Goal: Information Seeking & Learning: Learn about a topic

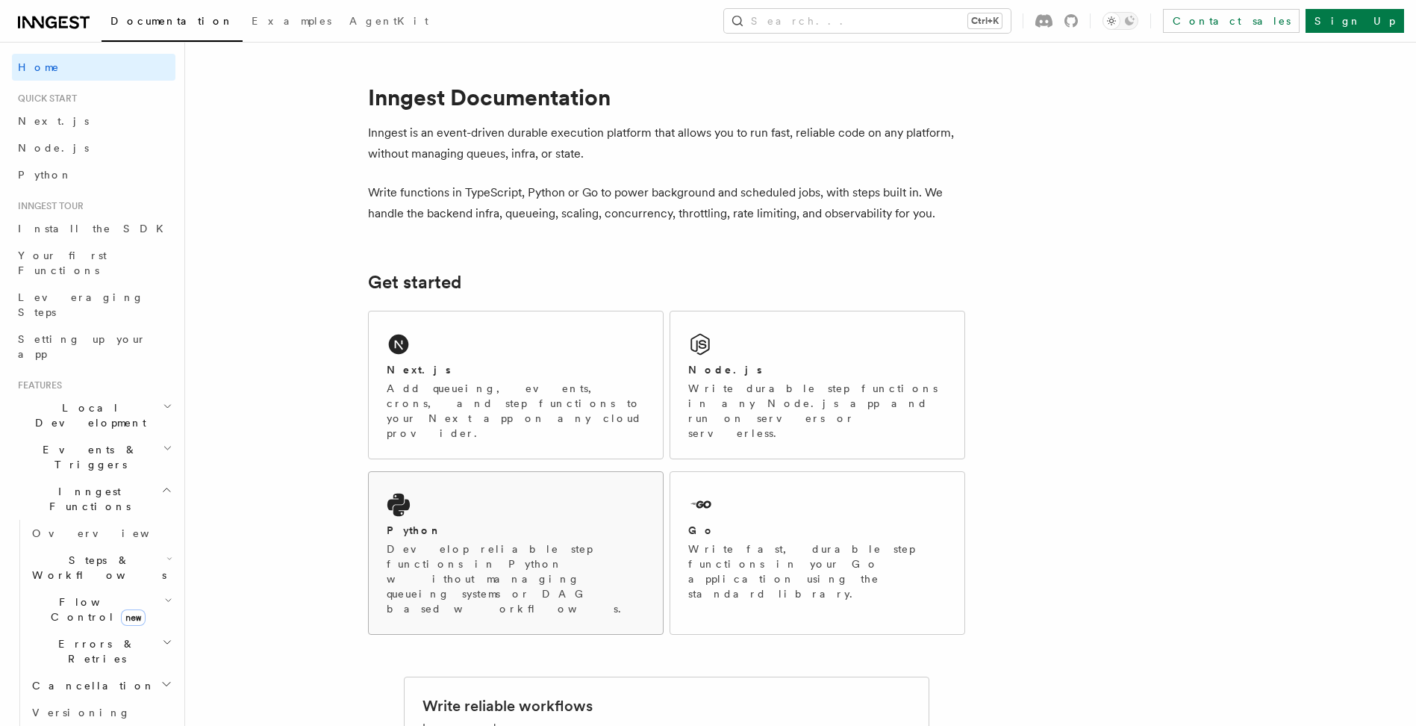
click at [395, 494] on icon at bounding box center [398, 505] width 22 height 23
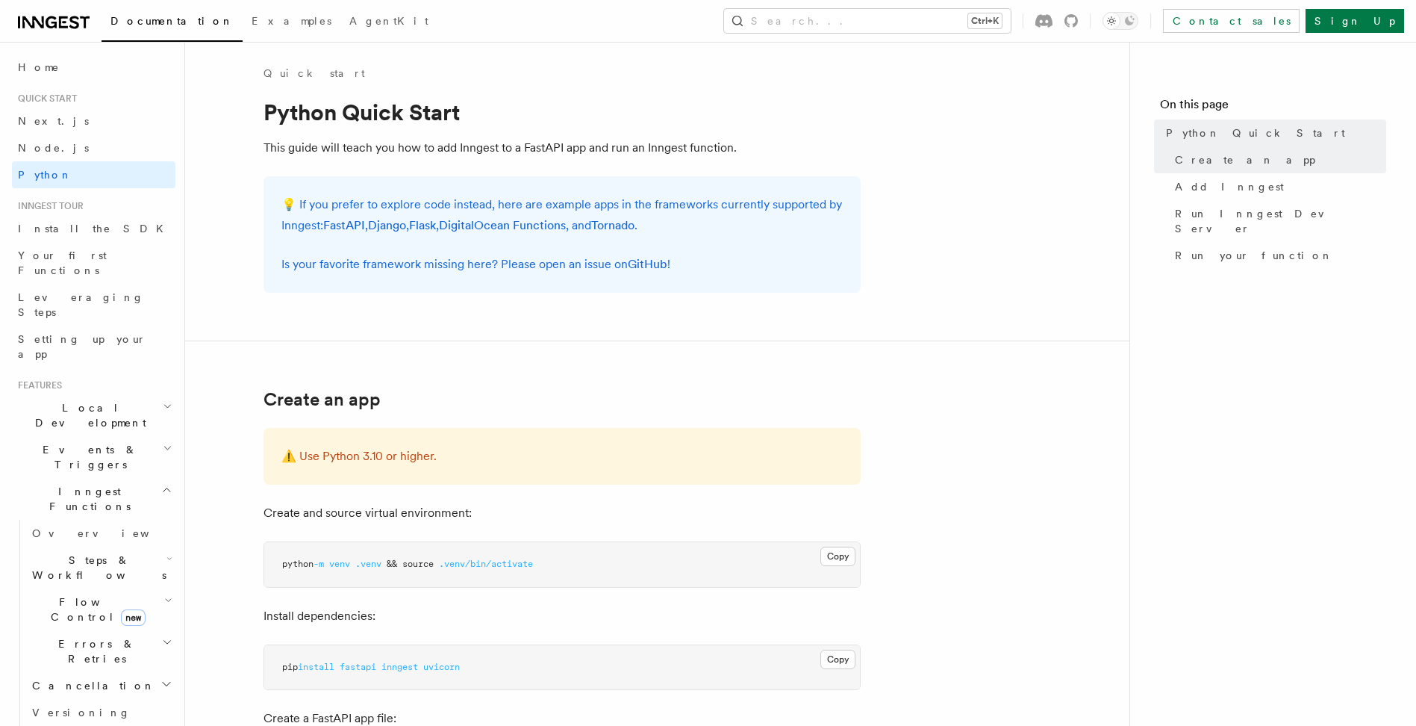
click at [164, 594] on icon "button" at bounding box center [168, 600] width 8 height 12
click at [166, 599] on icon "button" at bounding box center [168, 600] width 5 height 3
click at [40, 594] on span "Flow Control new" at bounding box center [95, 609] width 138 height 30
click at [87, 638] on span "Overview" at bounding box center [123, 644] width 154 height 12
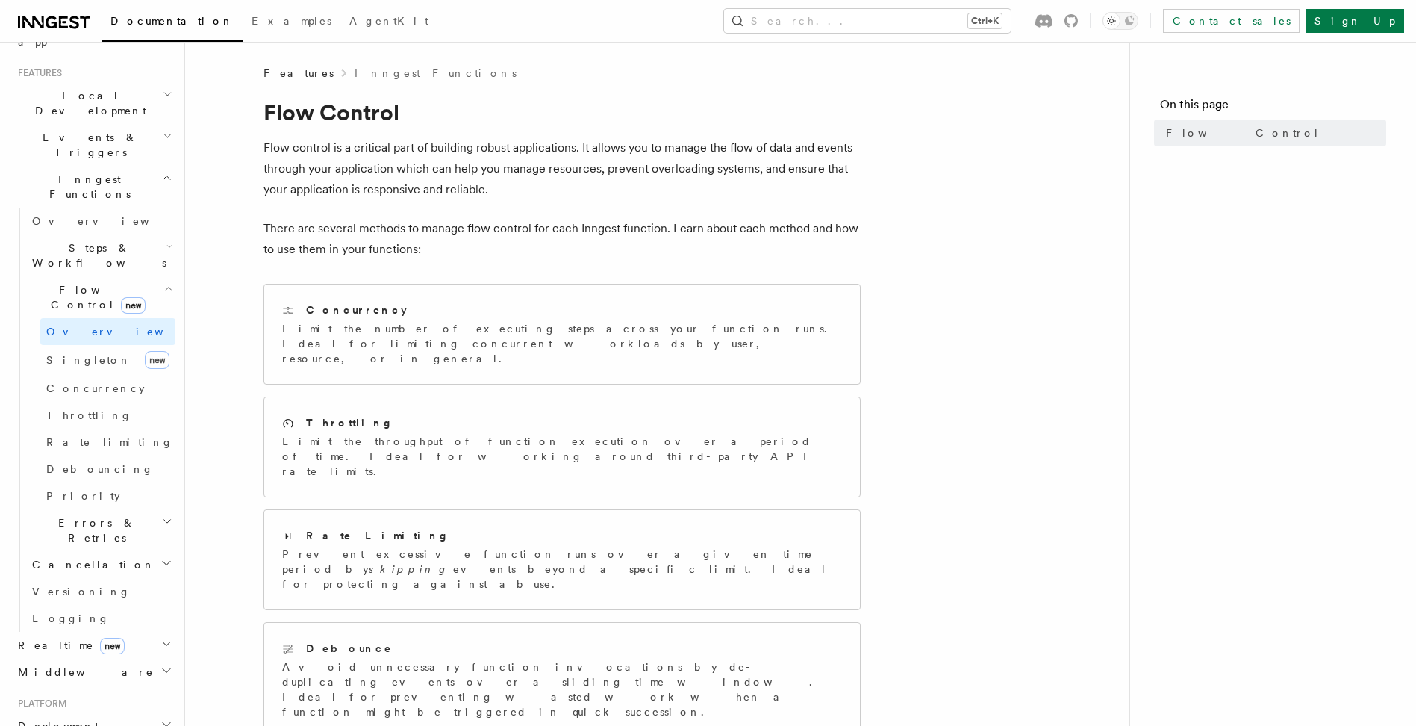
scroll to position [373, 0]
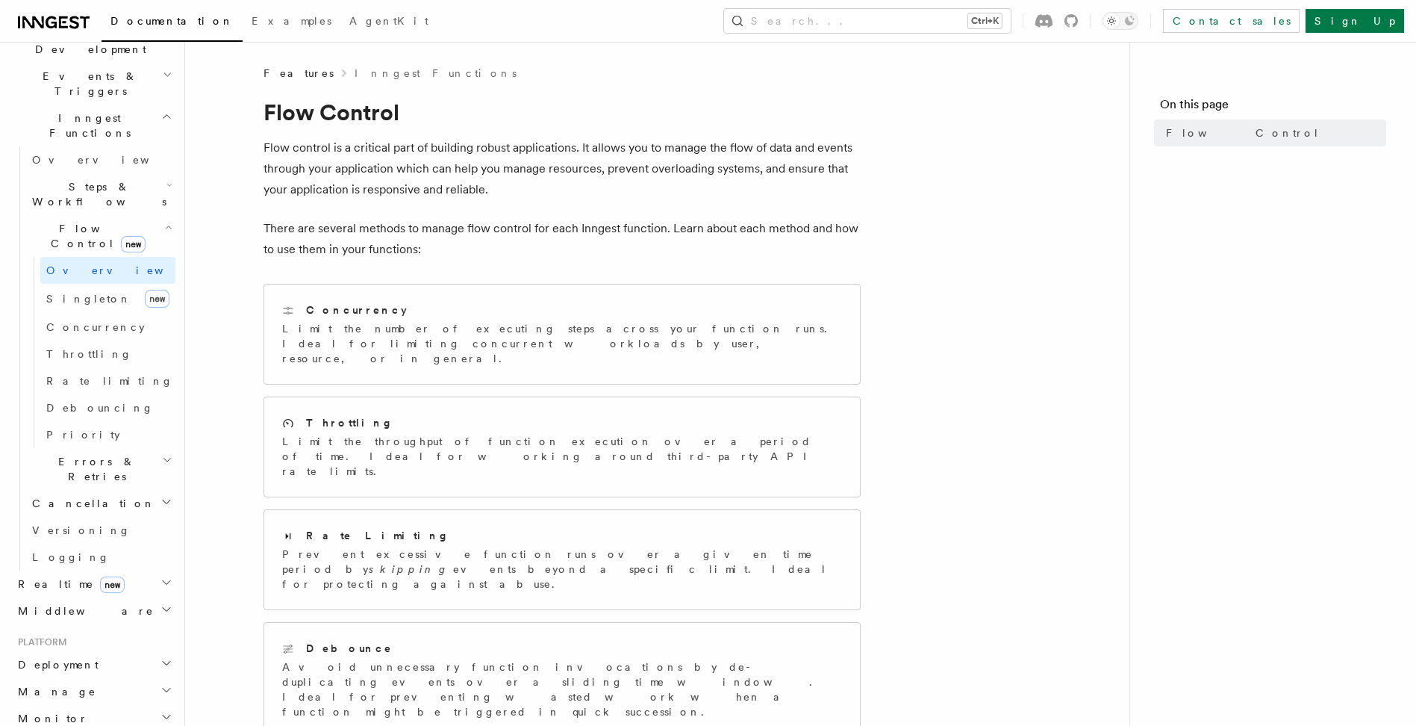
click at [161, 576] on icon "button" at bounding box center [167, 582] width 12 height 12
click at [60, 605] on span "Overview" at bounding box center [109, 611] width 154 height 12
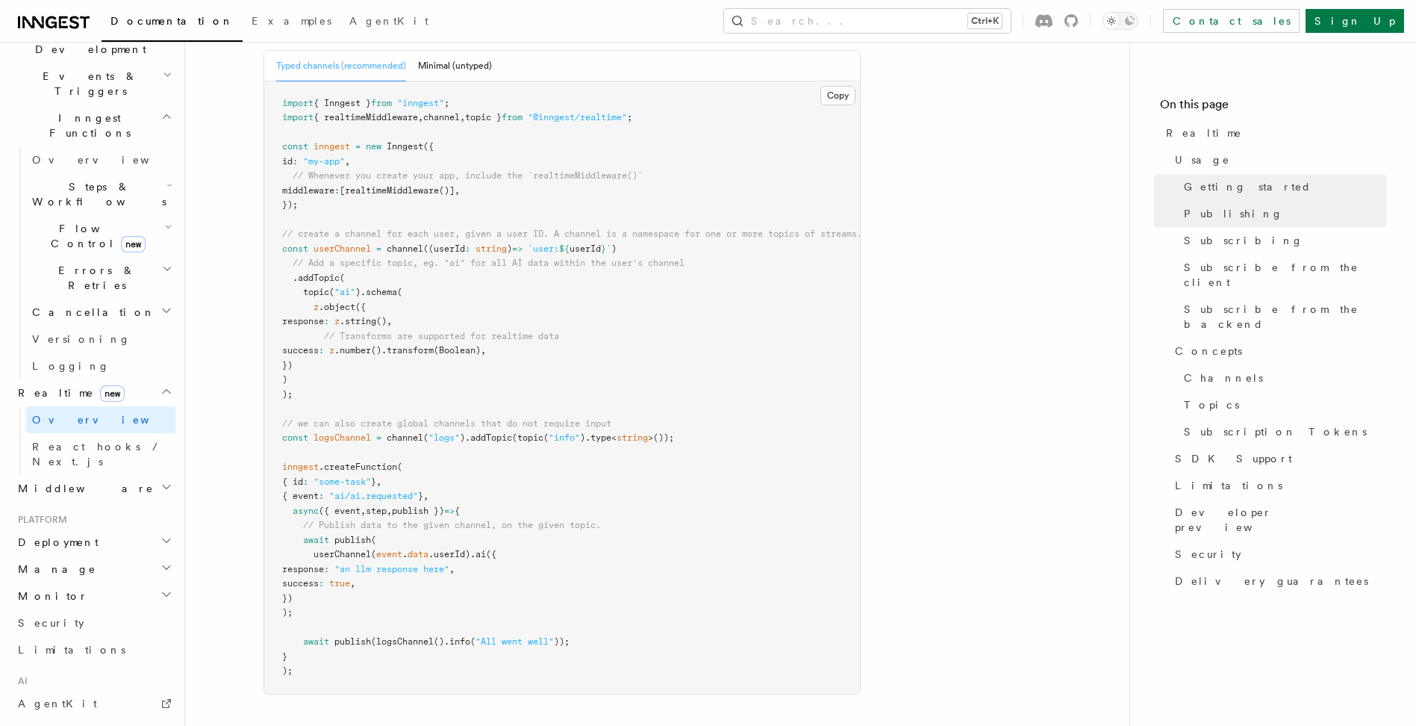
scroll to position [1120, 0]
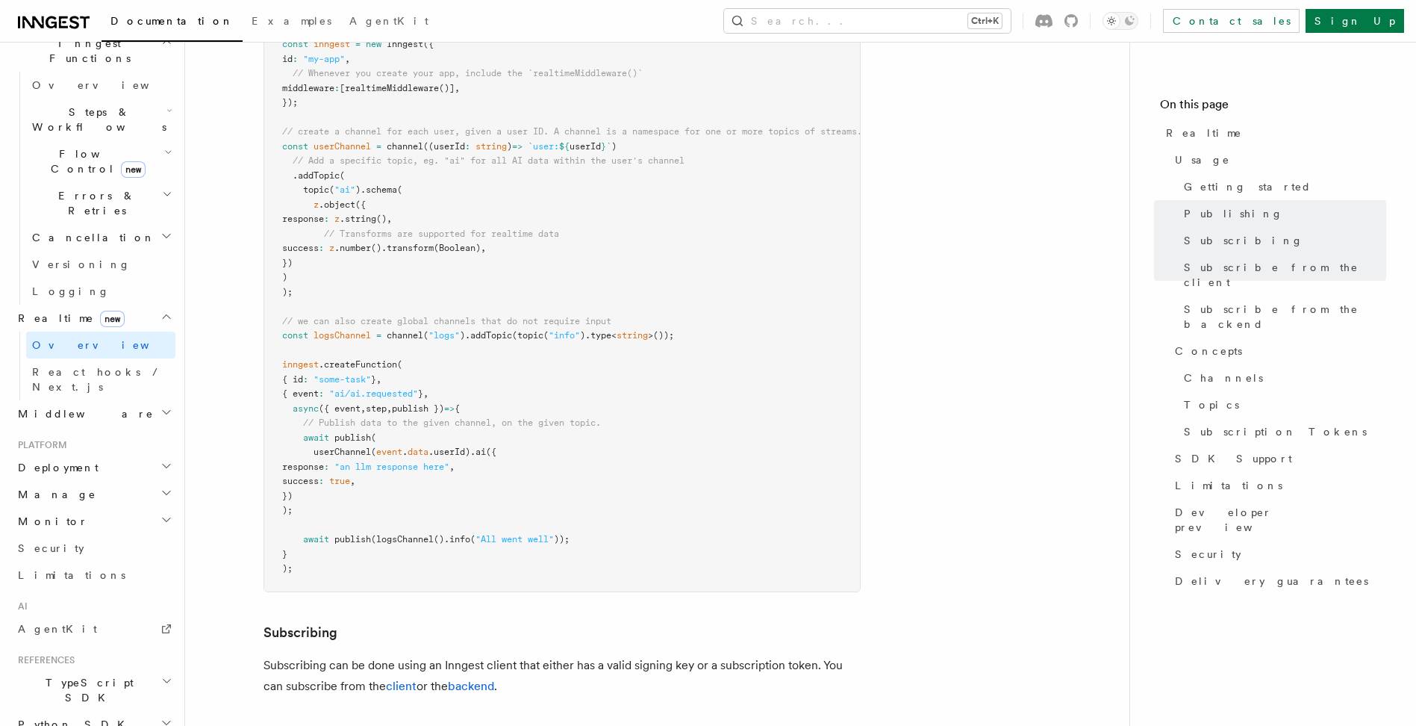
click at [86, 711] on h2 "Python SDK" at bounding box center [94, 724] width 164 height 27
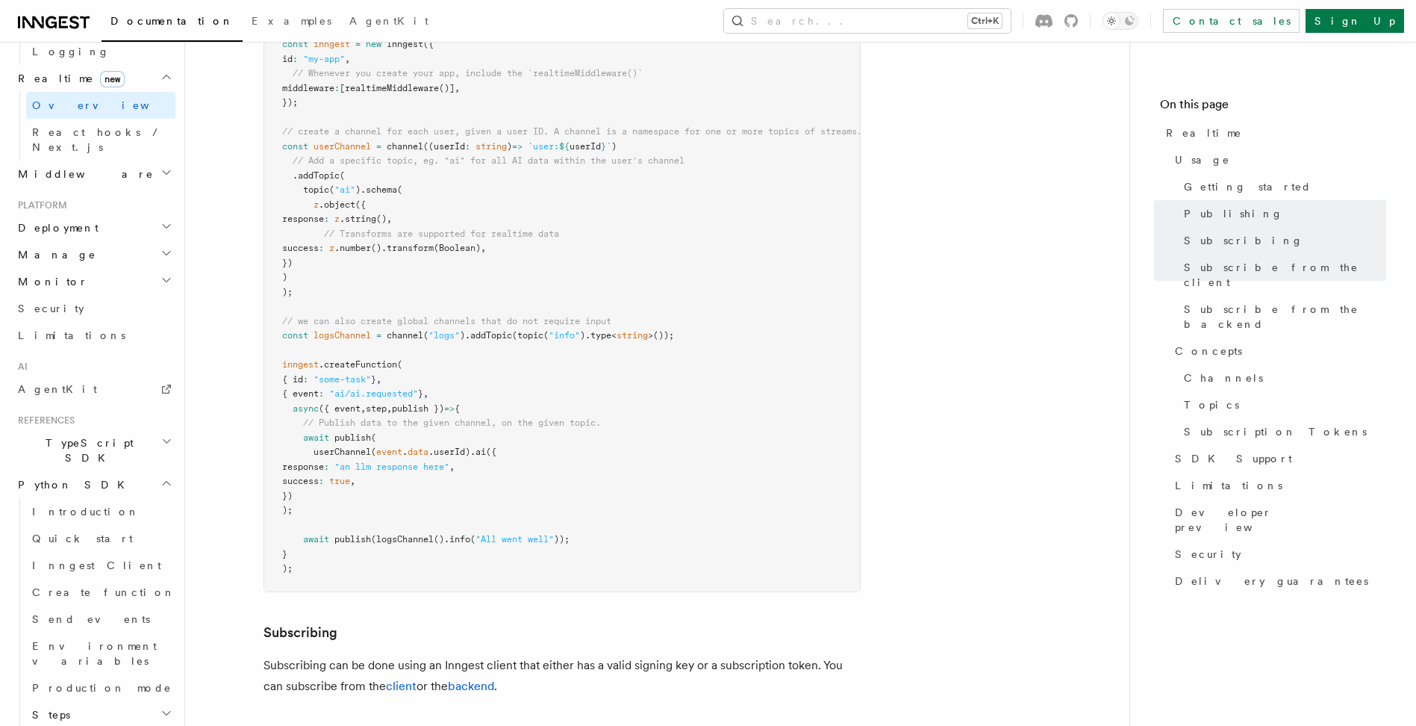
scroll to position [818, 0]
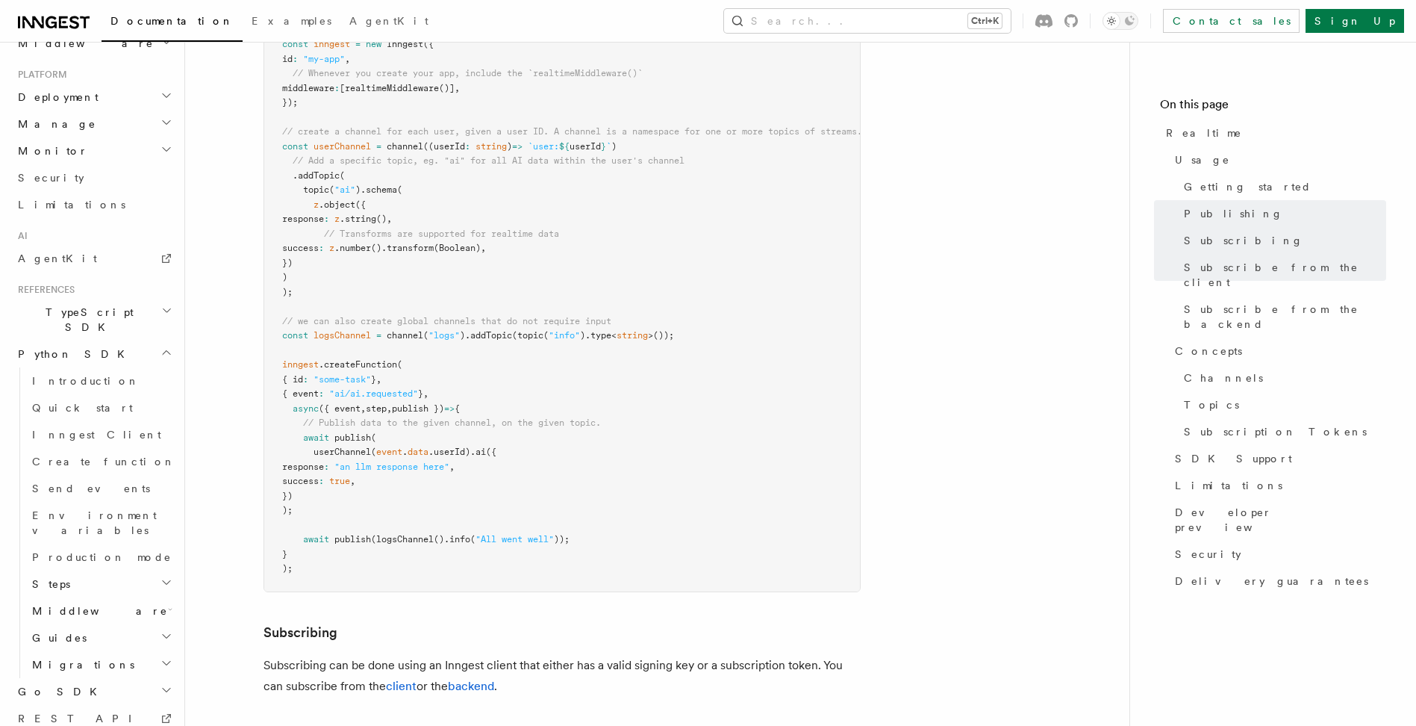
click at [168, 603] on icon "button" at bounding box center [170, 609] width 4 height 12
click at [161, 657] on icon "button" at bounding box center [167, 663] width 12 height 12
click at [163, 624] on h2 "Guides" at bounding box center [100, 637] width 149 height 27
click at [91, 705] on link "Pydantic" at bounding box center [107, 718] width 135 height 27
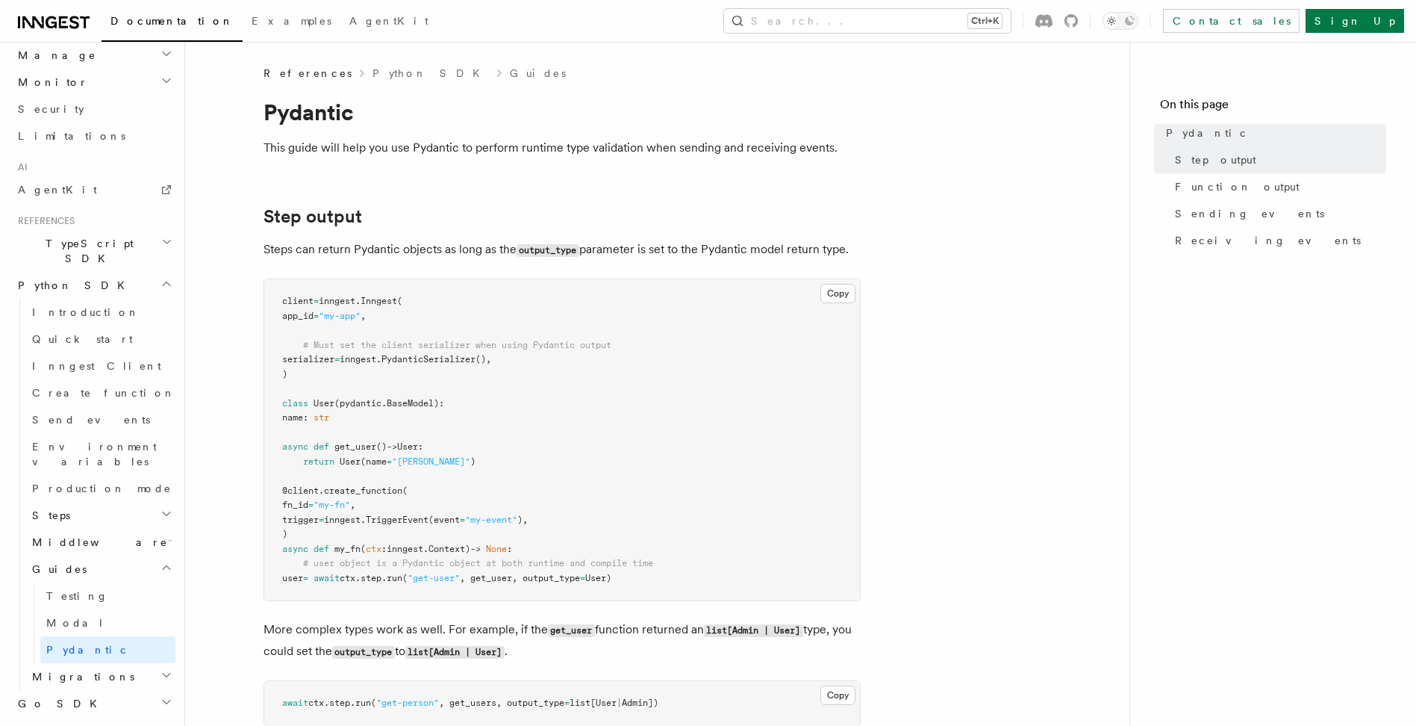
scroll to position [75, 0]
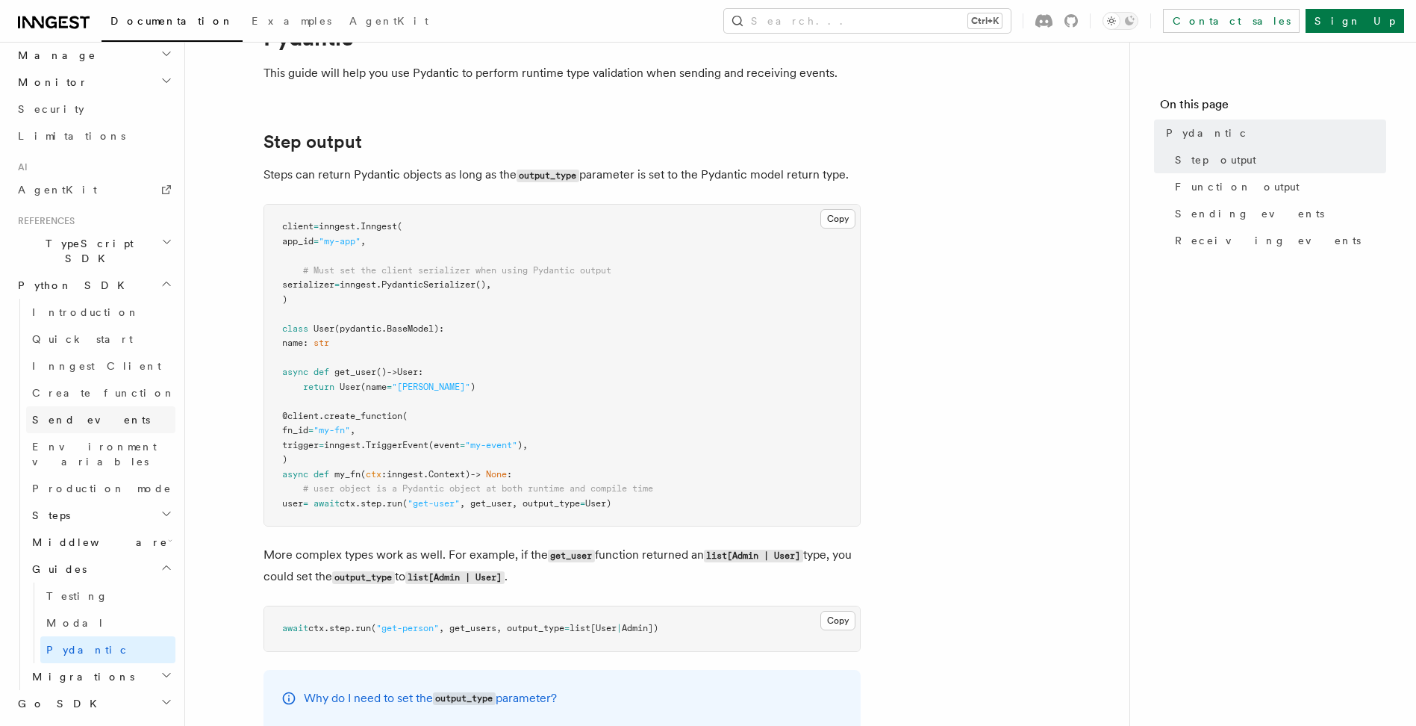
click at [93, 406] on link "Send events" at bounding box center [100, 419] width 149 height 27
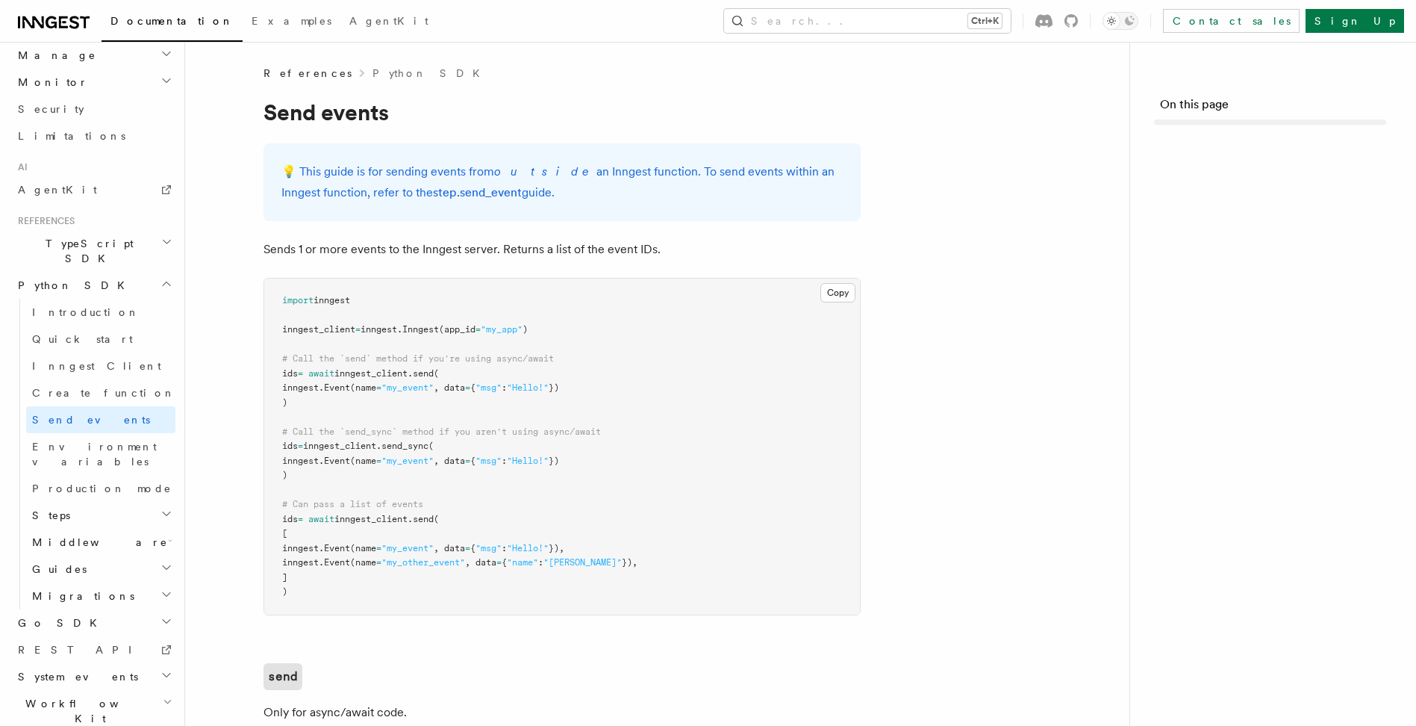
scroll to position [765, 0]
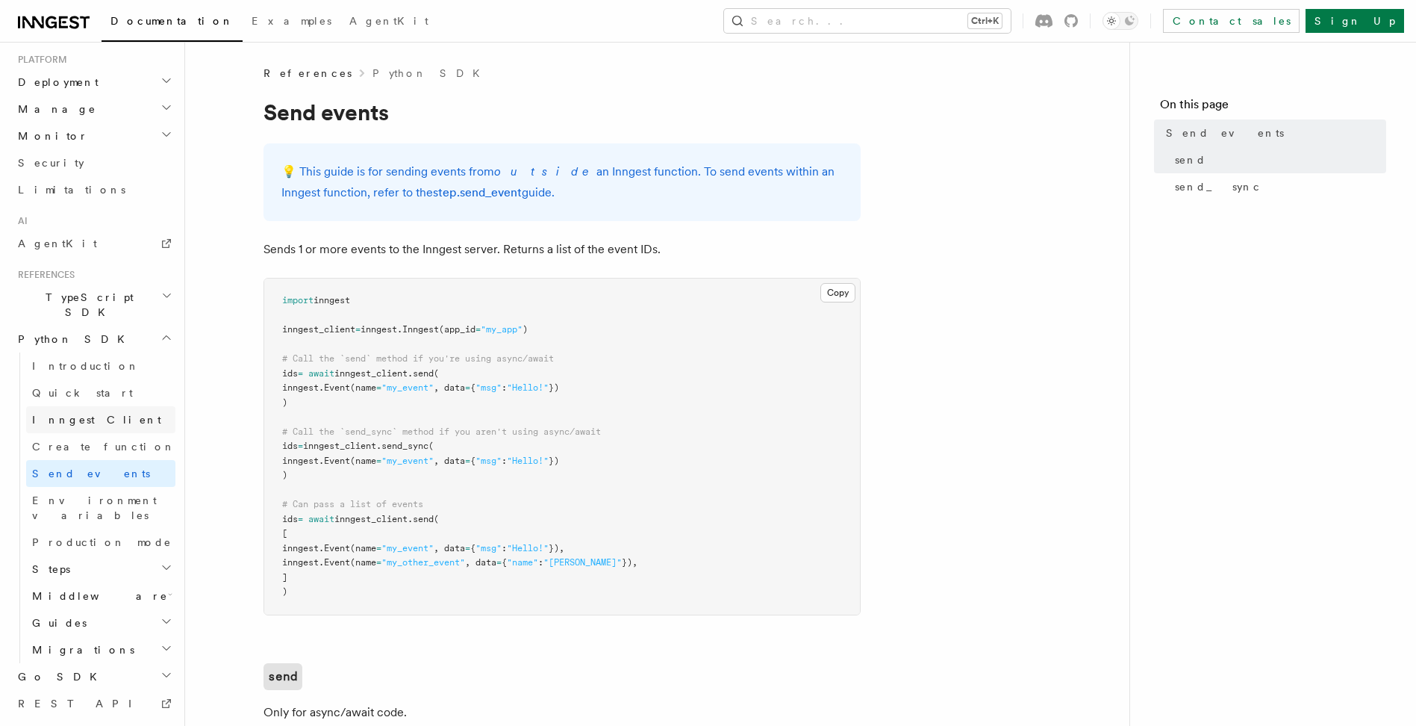
click at [83, 414] on span "Inngest Client" at bounding box center [96, 420] width 129 height 12
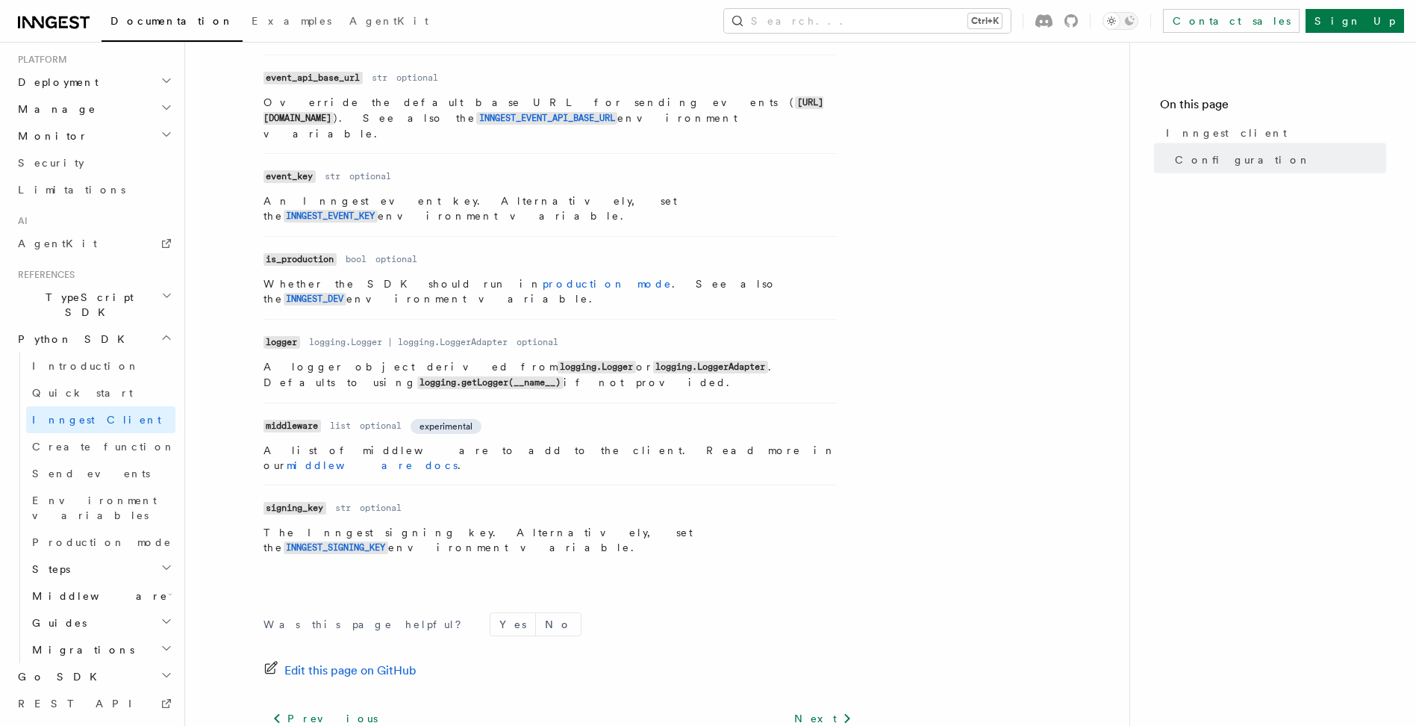
scroll to position [626, 0]
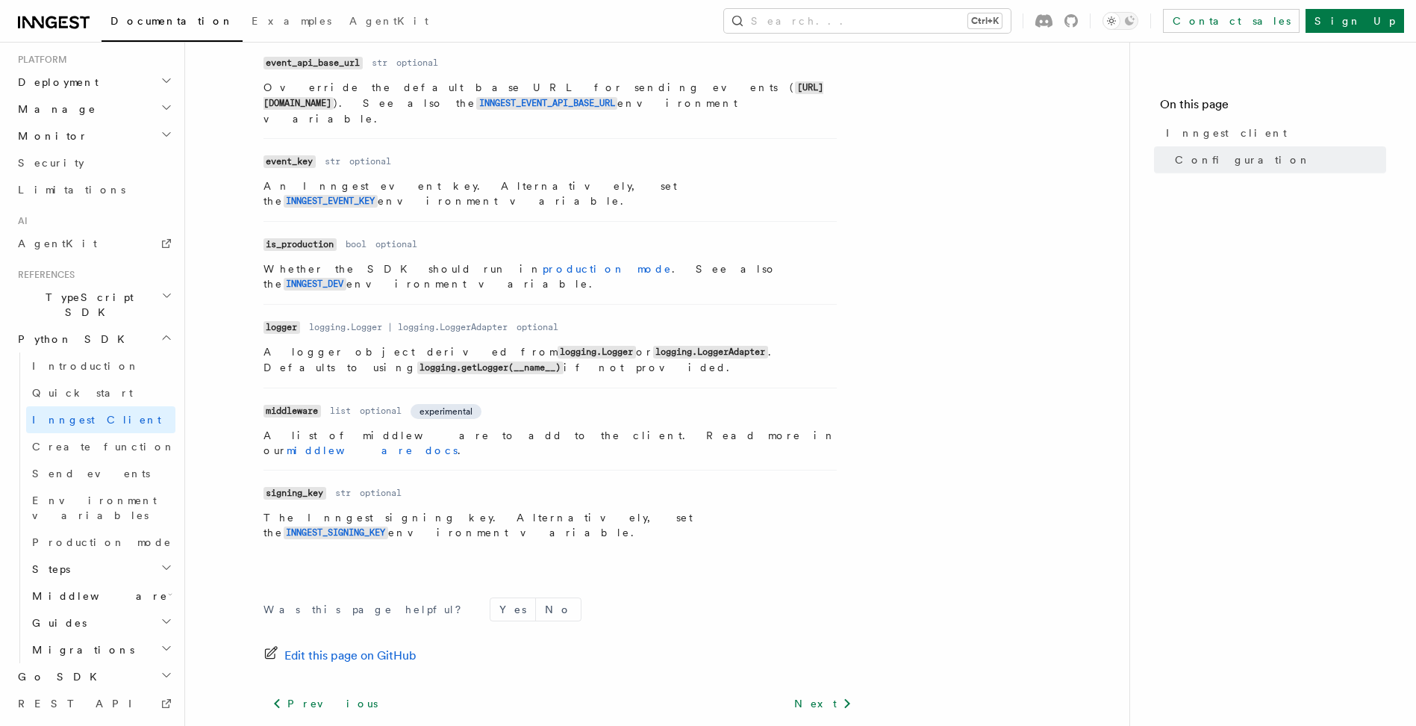
click at [102, 582] on h2 "Middleware" at bounding box center [100, 595] width 149 height 27
click at [122, 556] on h2 "Steps" at bounding box center [100, 569] width 149 height 27
click at [107, 494] on span "Environment variables" at bounding box center [94, 507] width 125 height 27
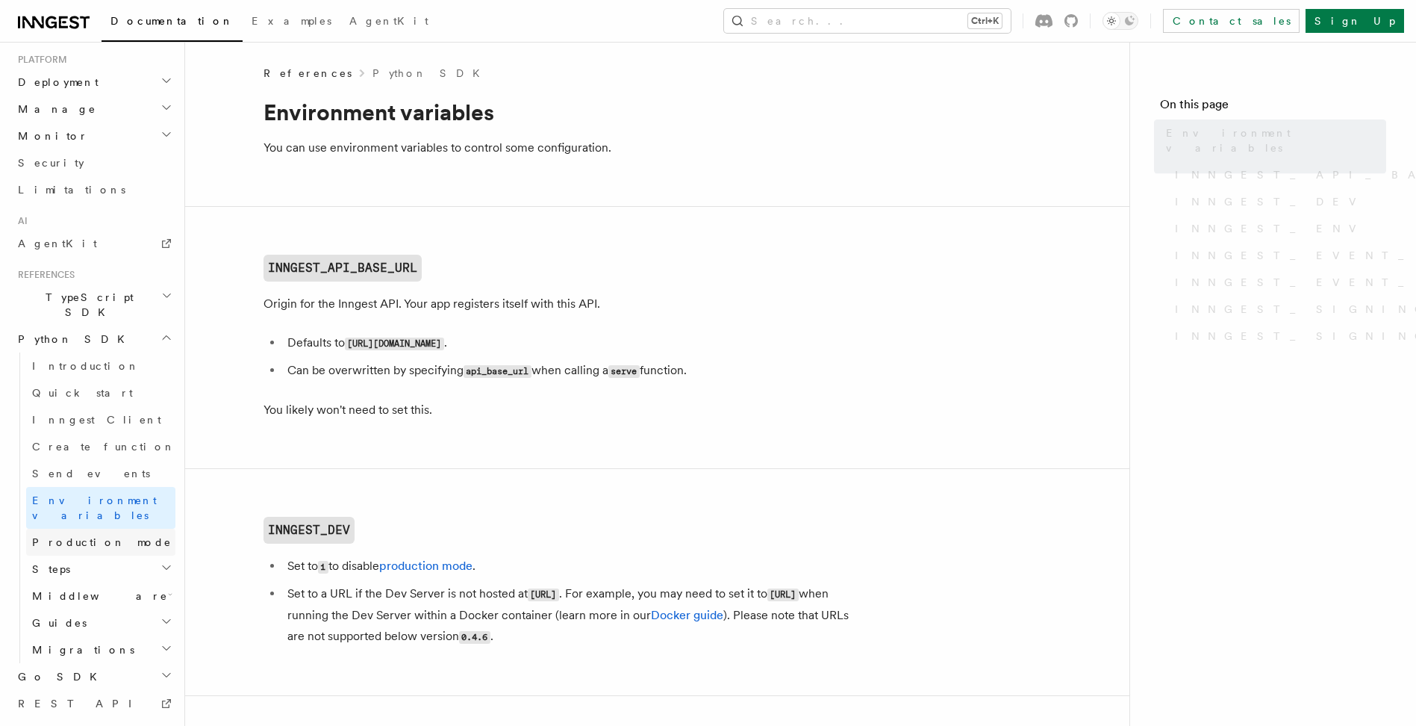
click at [96, 536] on span "Production mode" at bounding box center [102, 542] width 140 height 12
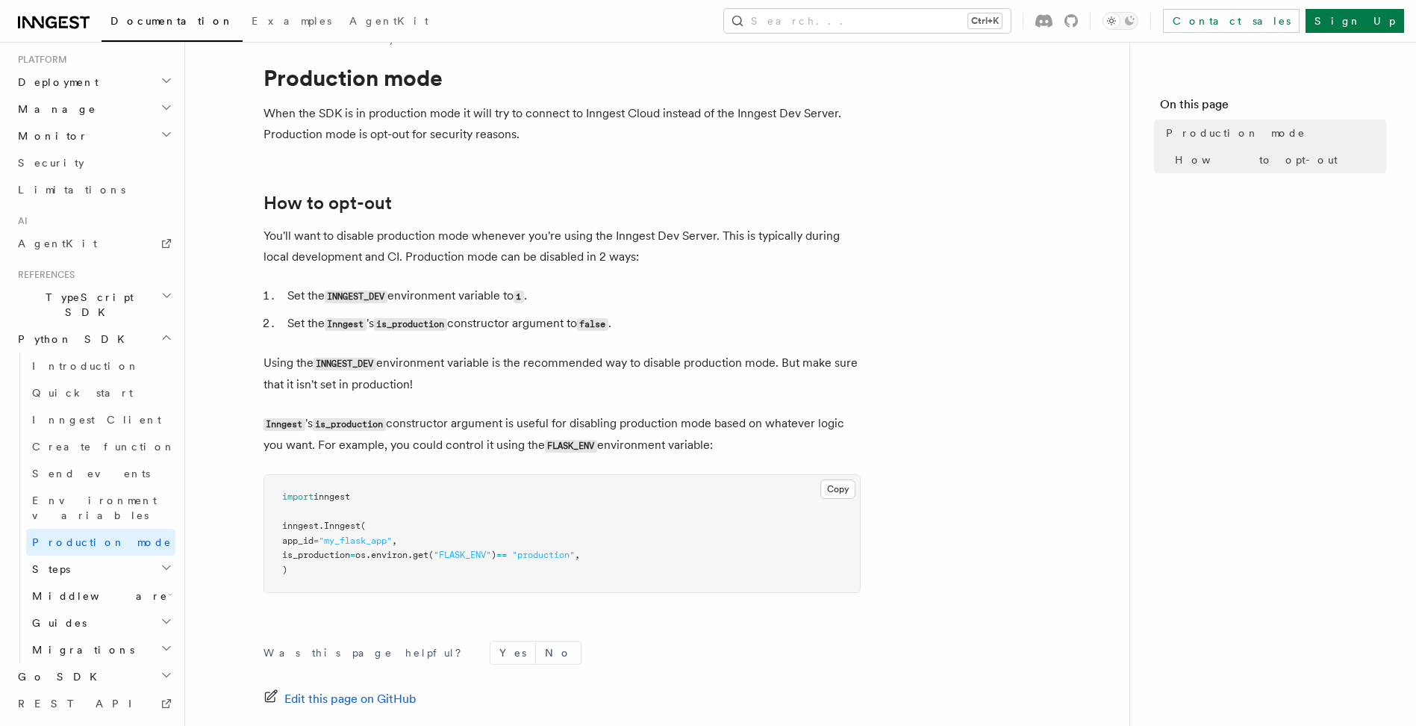
scroll to position [198, 0]
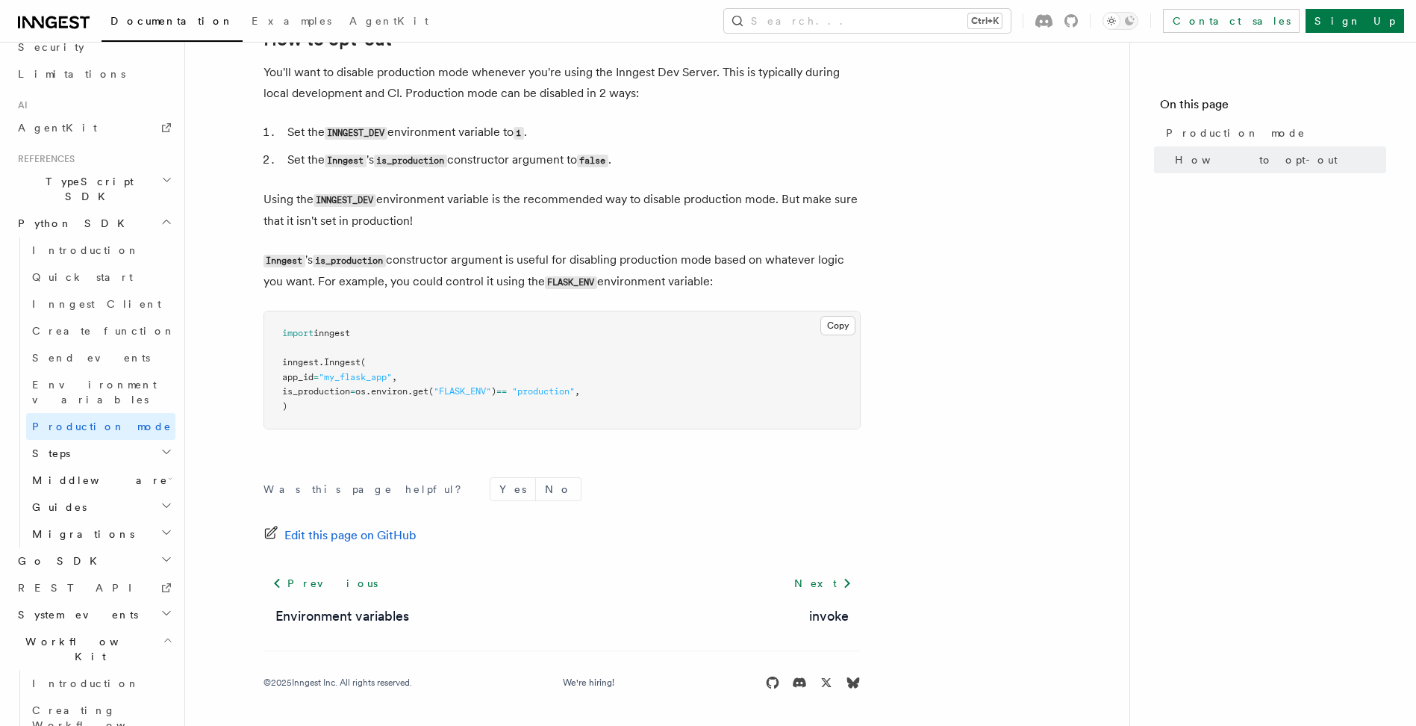
scroll to position [899, 0]
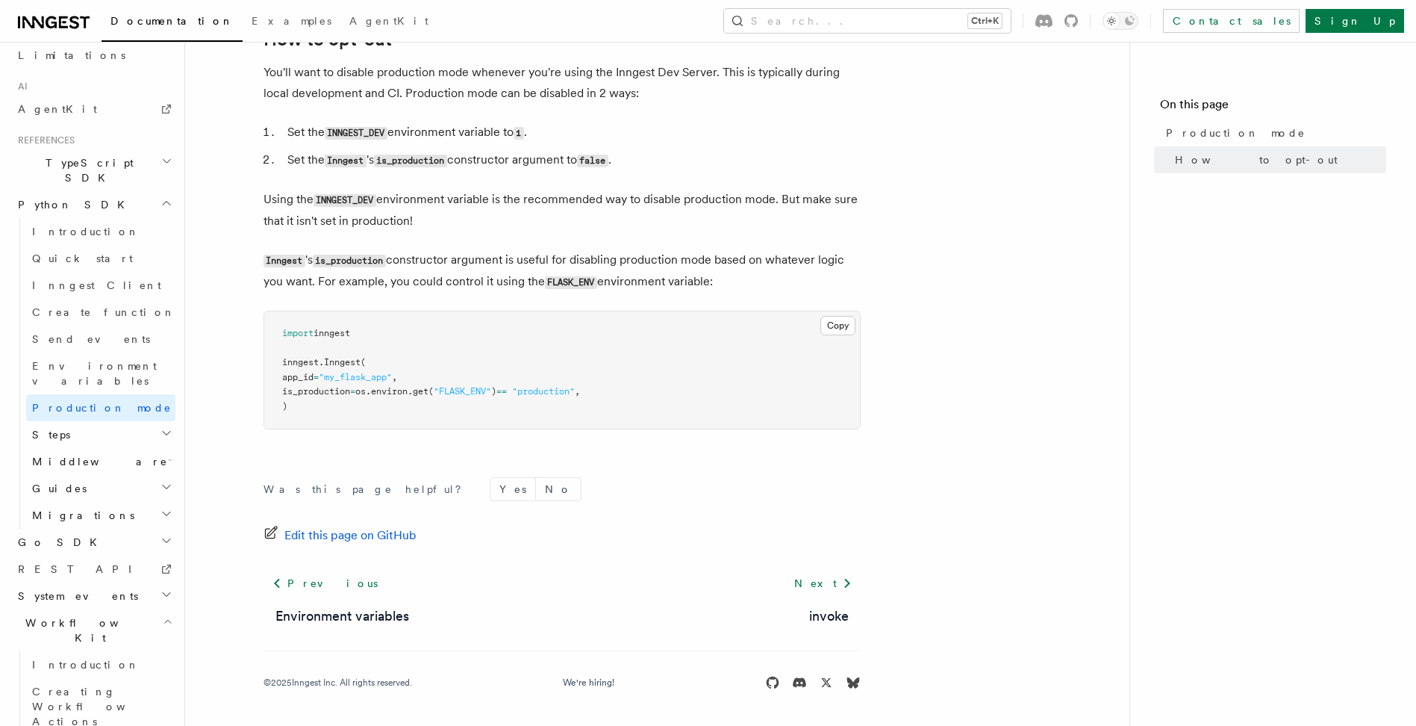
click at [153, 609] on h2 "Workflow Kit" at bounding box center [94, 630] width 164 height 42
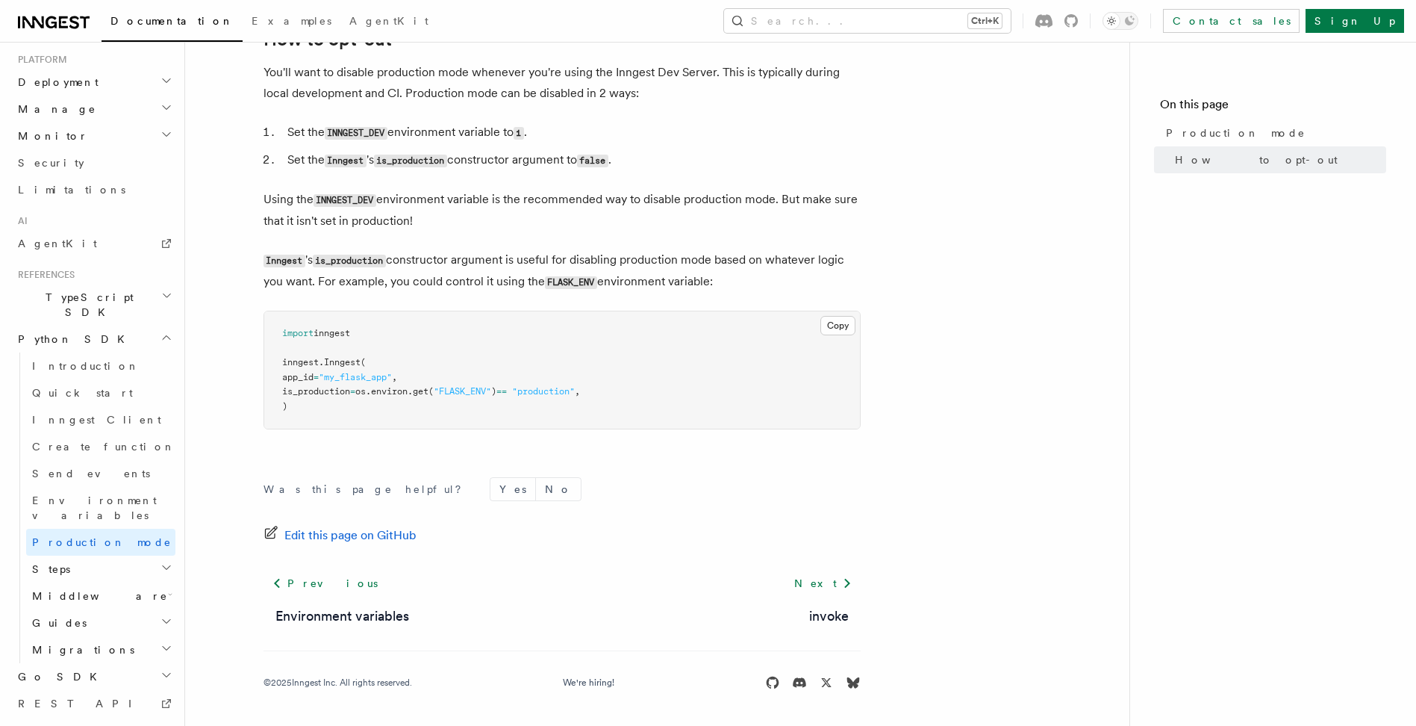
click at [87, 582] on h2 "Middleware" at bounding box center [100, 595] width 149 height 27
click at [84, 644] on span "Lifecycle" at bounding box center [86, 650] width 81 height 12
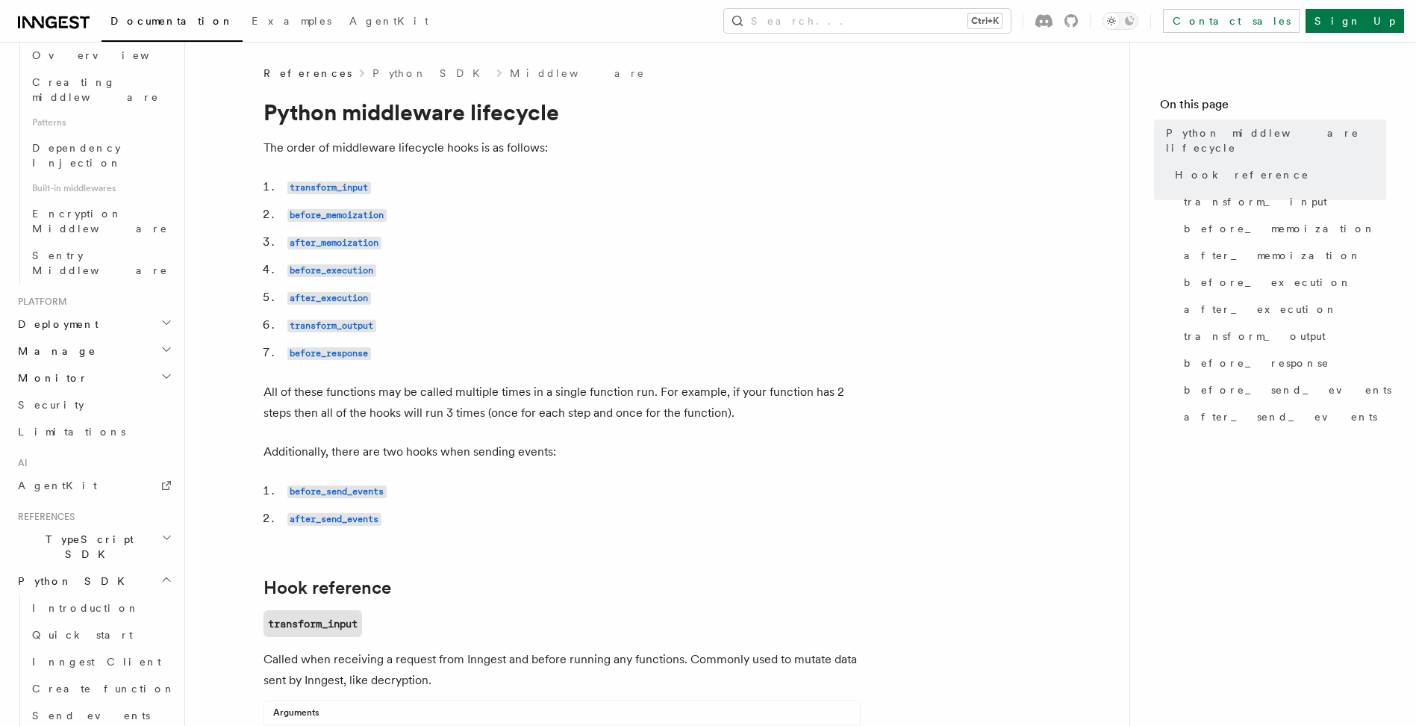
drag, startPoint x: 150, startPoint y: 612, endPoint x: 140, endPoint y: 584, distance: 30.0
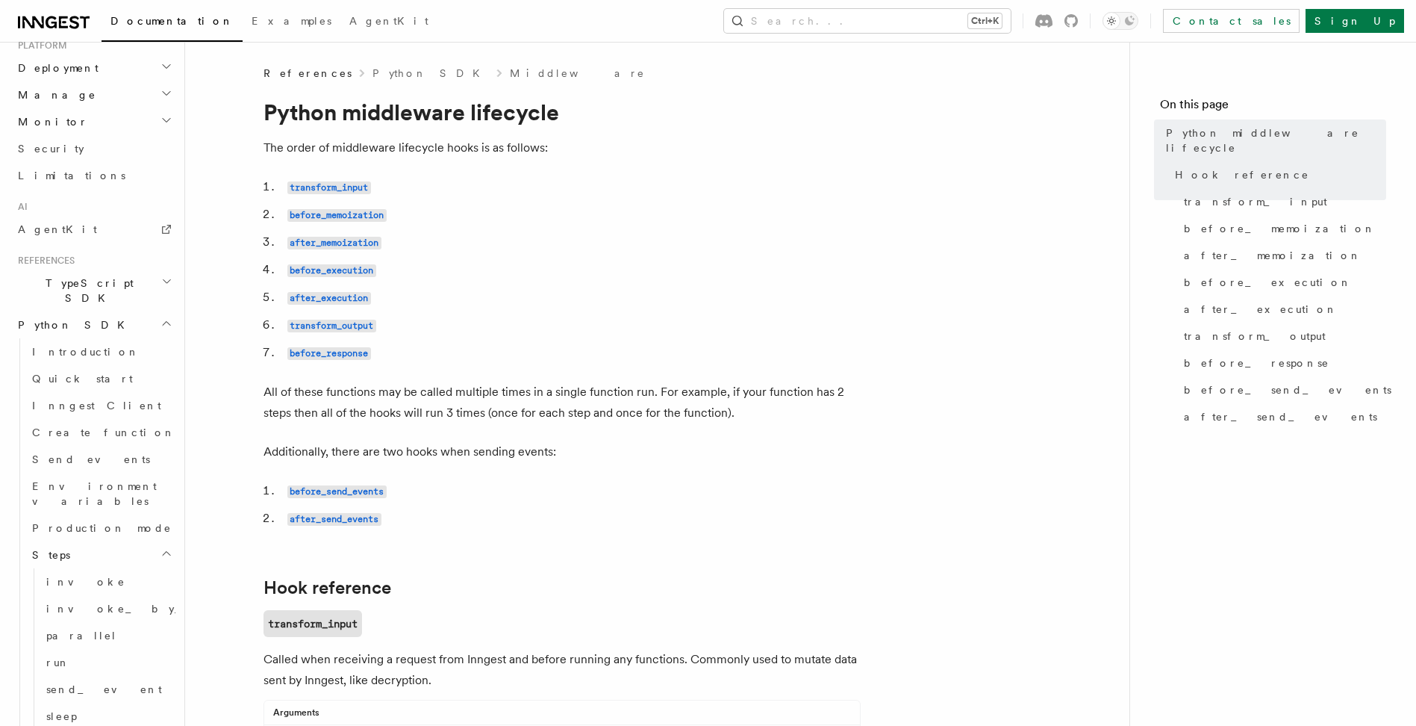
scroll to position [839, 0]
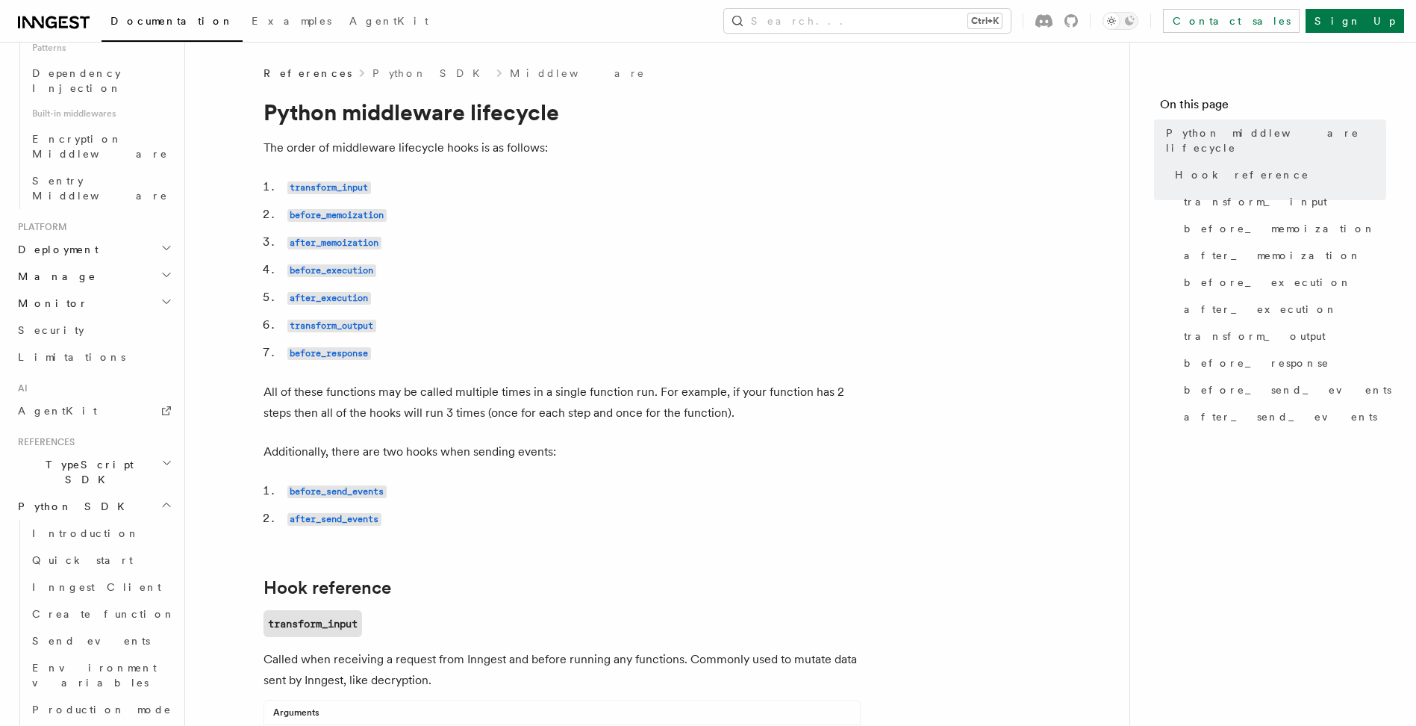
click at [135, 723] on h2 "Steps" at bounding box center [100, 736] width 149 height 27
click at [136, 654] on link "Environment variables" at bounding box center [100, 675] width 149 height 42
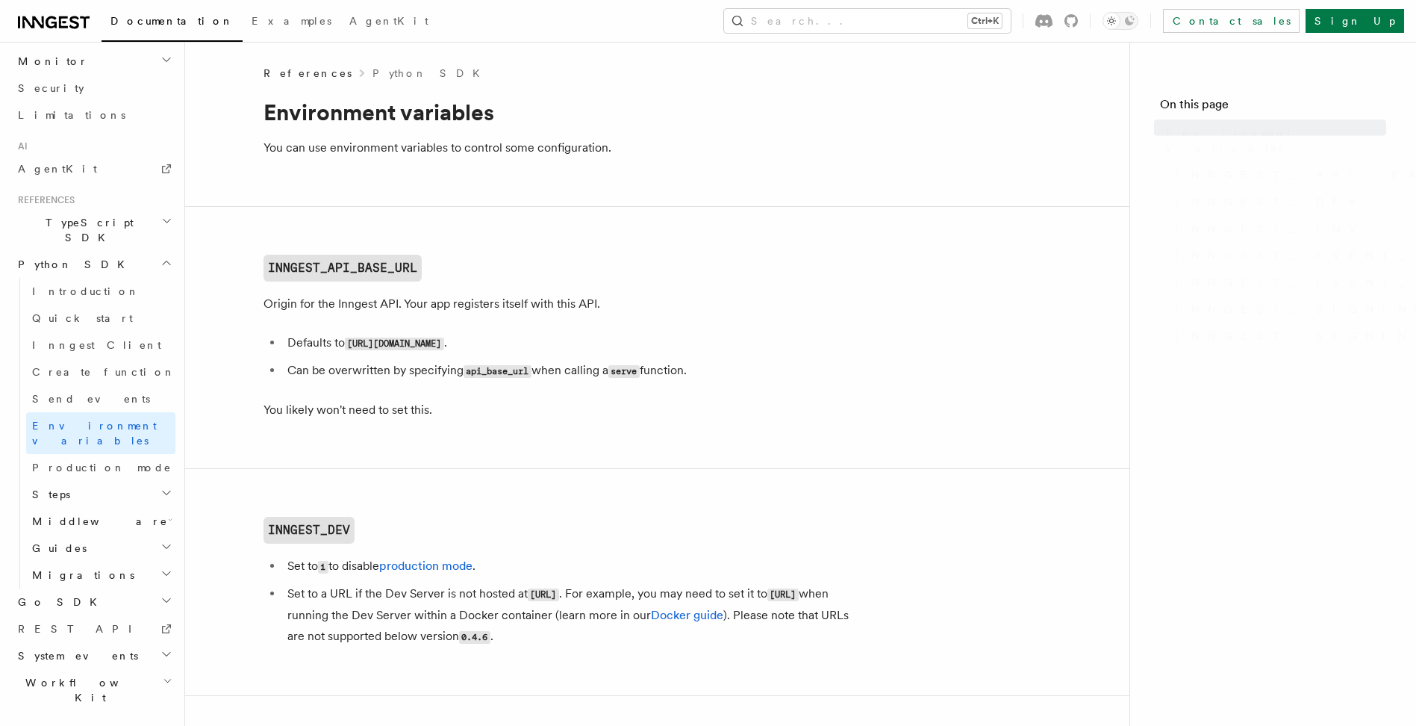
scroll to position [765, 0]
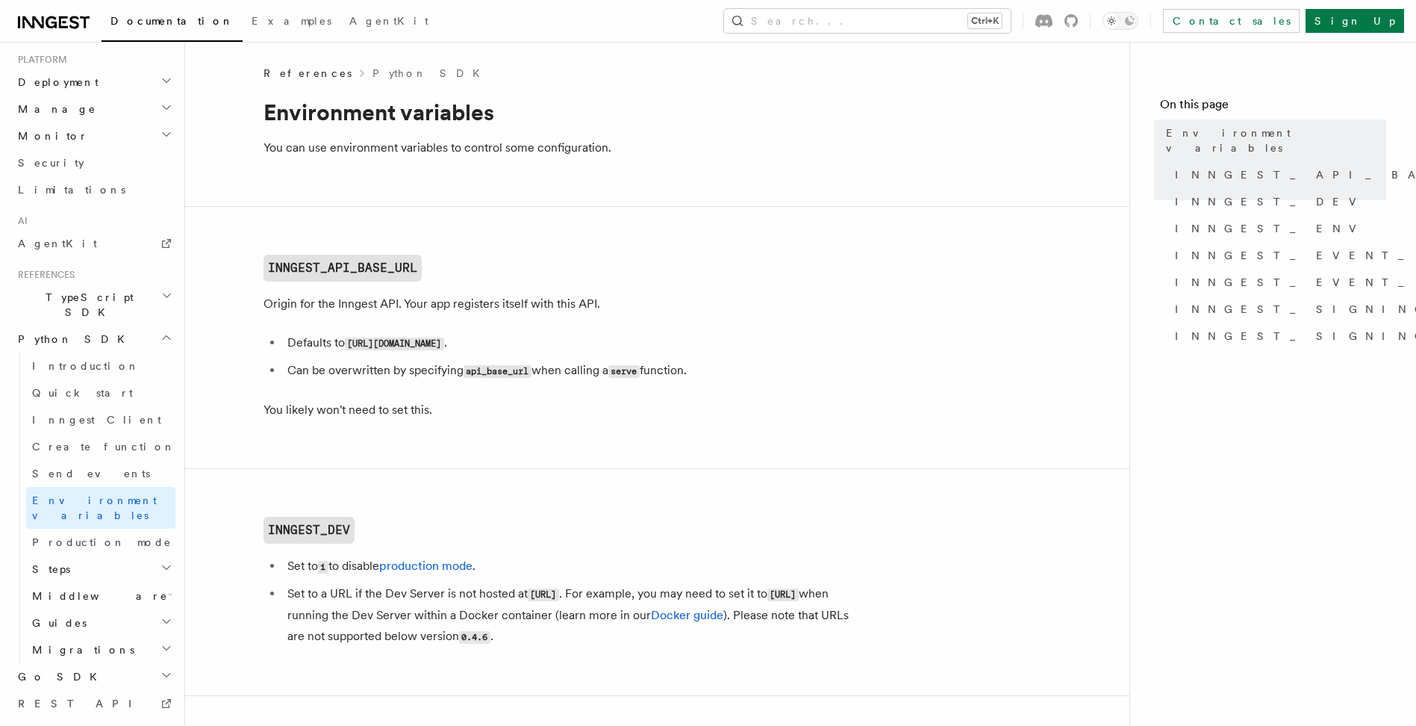
click at [108, 582] on h2 "Middleware" at bounding box center [100, 595] width 149 height 27
click at [170, 429] on header "Search... Documentation Examples AgentKit Home Quick start Next.js Node.js Pyth…" at bounding box center [92, 384] width 185 height 684
click at [168, 588] on icon "button" at bounding box center [170, 594] width 4 height 12
click at [89, 460] on link "Send events" at bounding box center [100, 473] width 149 height 27
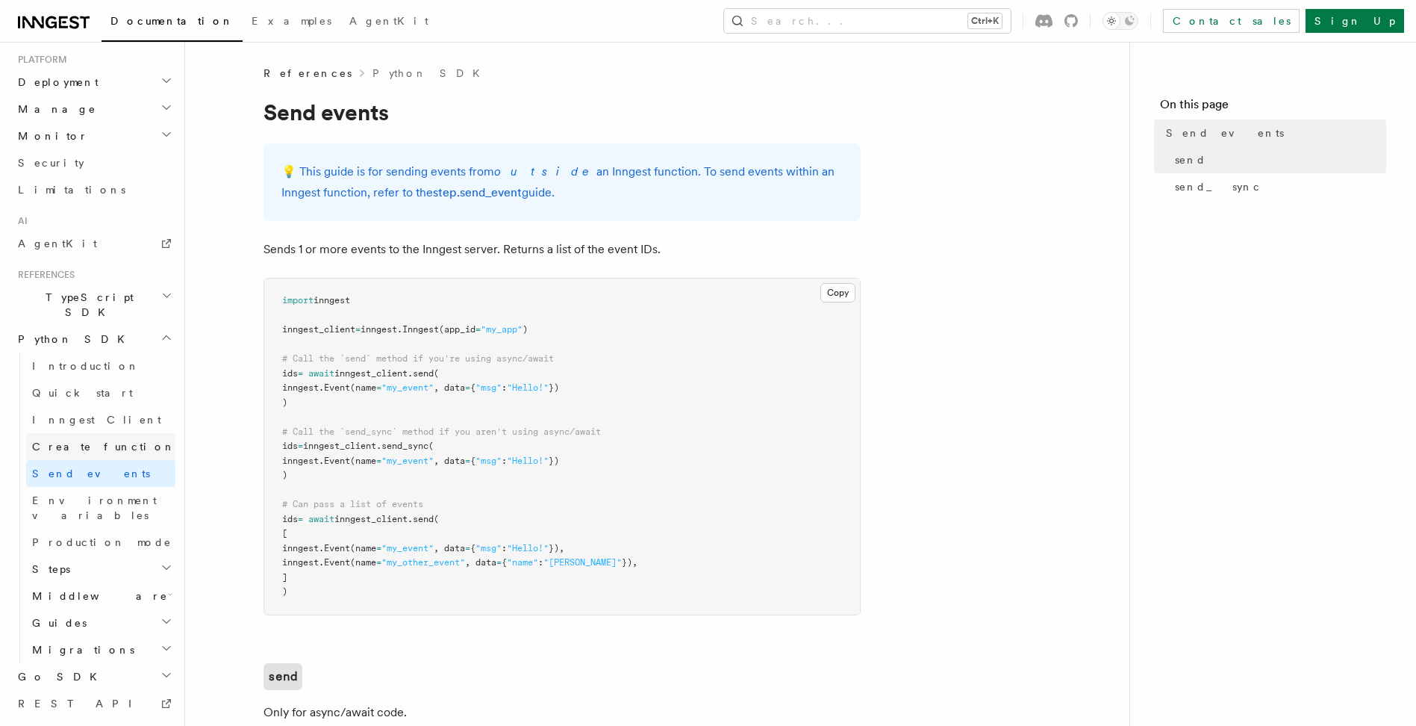
click at [64, 441] on span "Create function" at bounding box center [103, 447] width 143 height 12
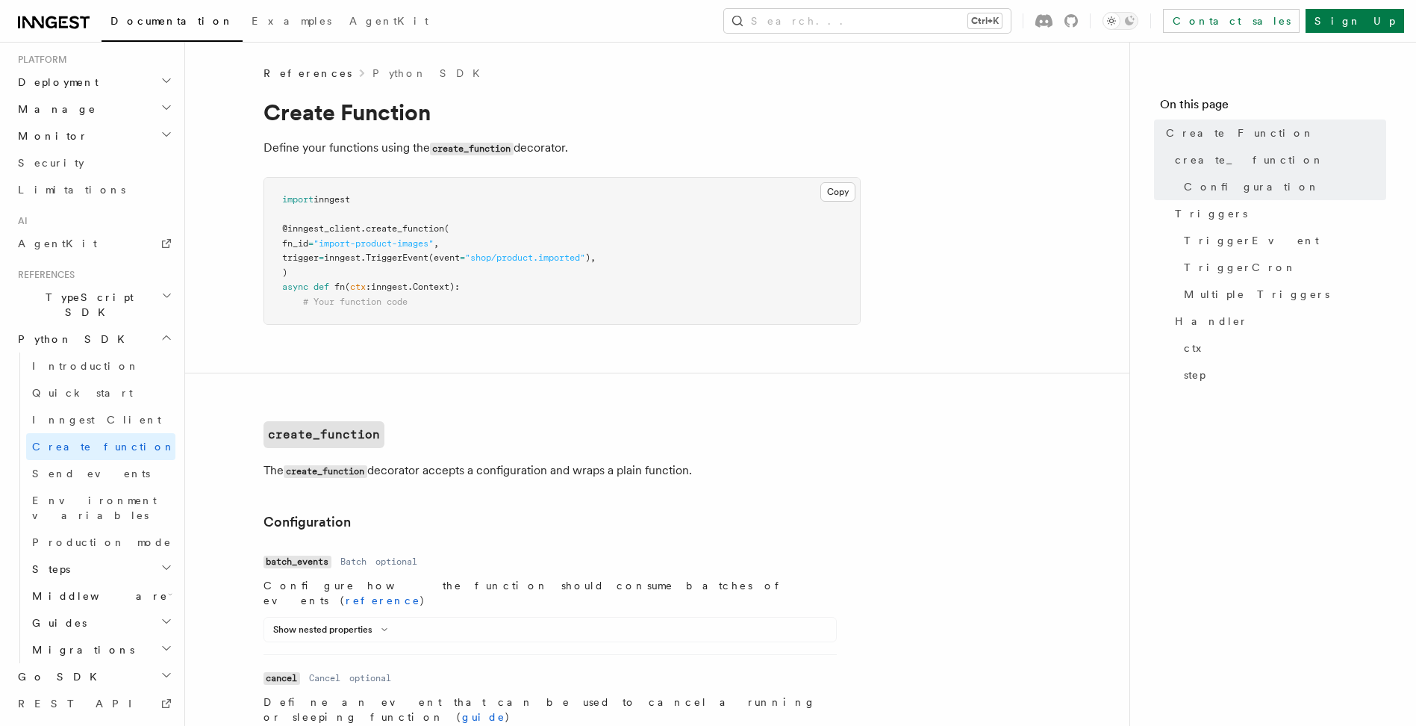
click at [161, 332] on icon "button" at bounding box center [167, 338] width 12 height 12
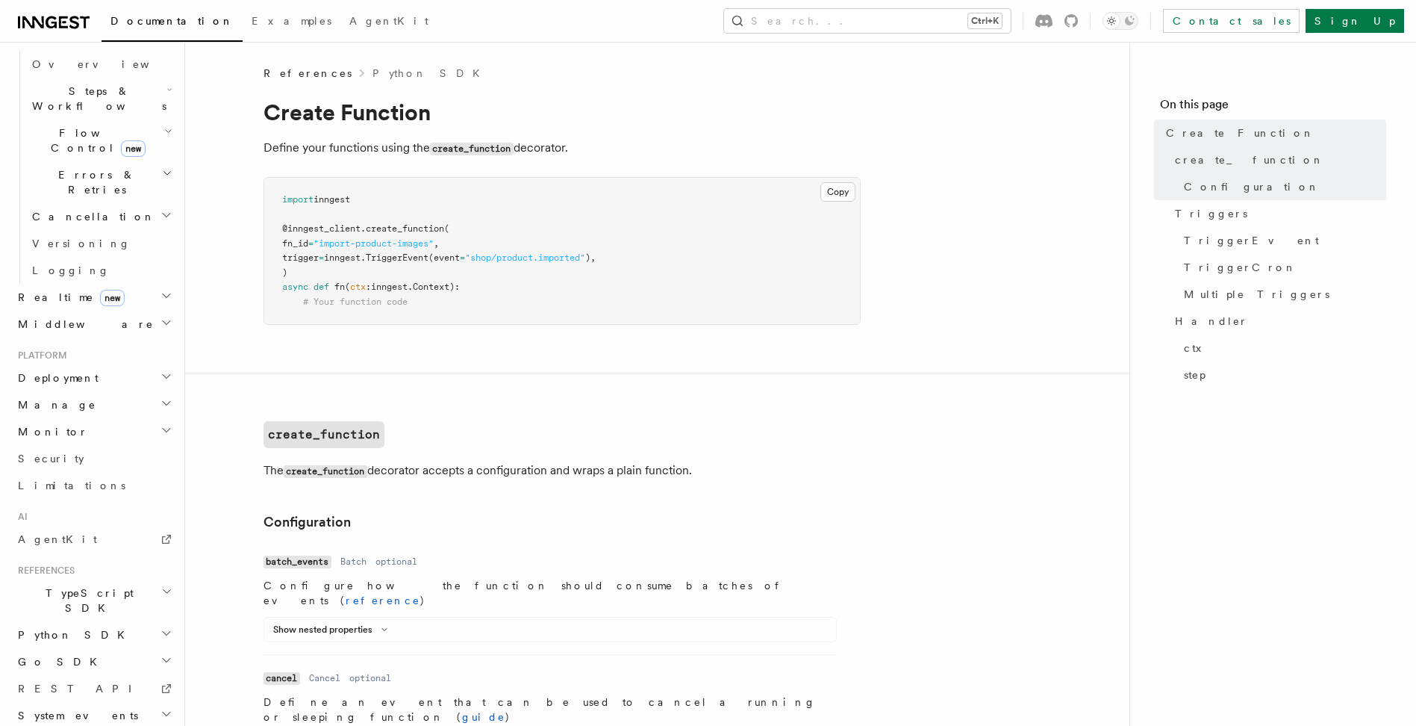
click at [161, 627] on icon "button" at bounding box center [167, 633] width 12 height 12
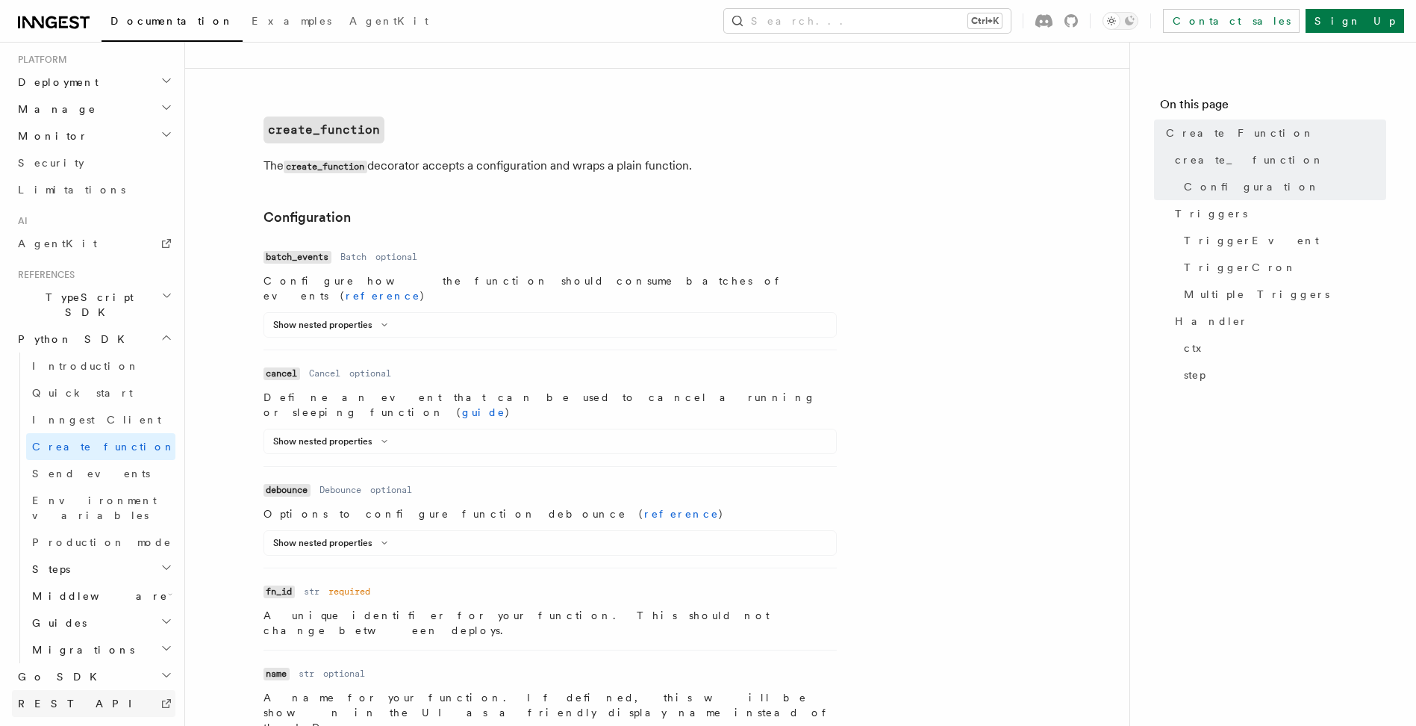
scroll to position [373, 0]
